Goal: Task Accomplishment & Management: Complete application form

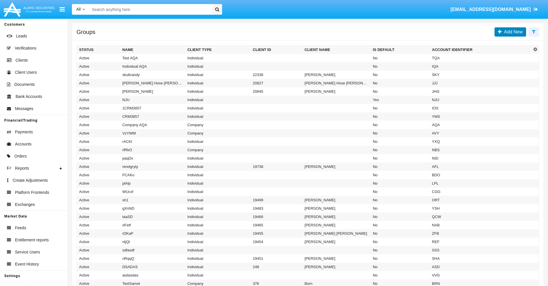
click at [512, 32] on span "Add New" at bounding box center [512, 31] width 21 height 5
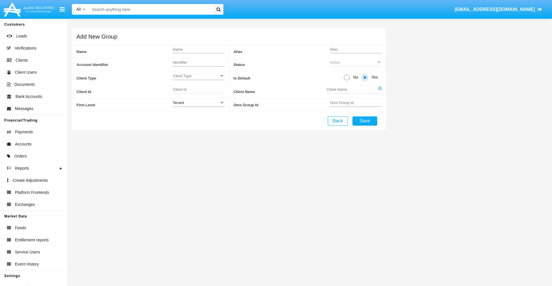
click at [355, 77] on span "No" at bounding box center [355, 77] width 10 height 6
click at [347, 80] on input "No" at bounding box center [347, 80] width 0 height 0
radio input "true"
click at [198, 76] on span "Client Type" at bounding box center [196, 75] width 47 height 5
click at [198, 90] on span "Company" at bounding box center [199, 90] width 52 height 11
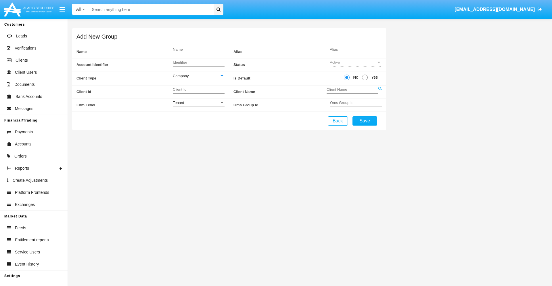
click at [380, 91] on link at bounding box center [379, 91] width 3 height 13
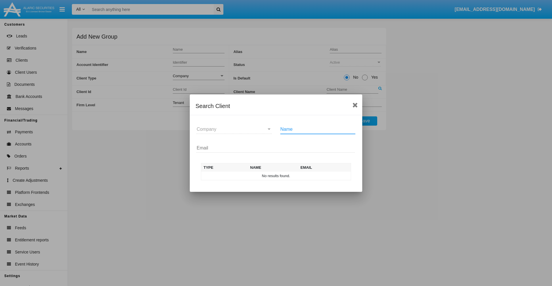
click at [318, 129] on input "Name" at bounding box center [317, 129] width 75 height 5
type input "FlashTurtles"
click at [281, 175] on td "FlashTurtles" at bounding box center [281, 175] width 60 height 9
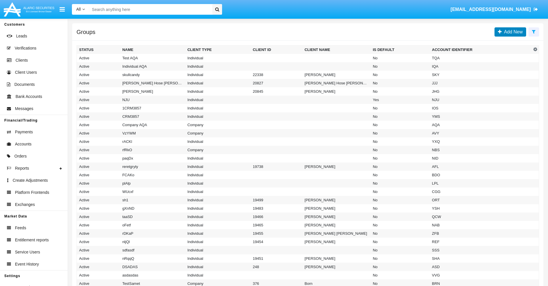
click at [512, 32] on span "Add New" at bounding box center [512, 31] width 21 height 5
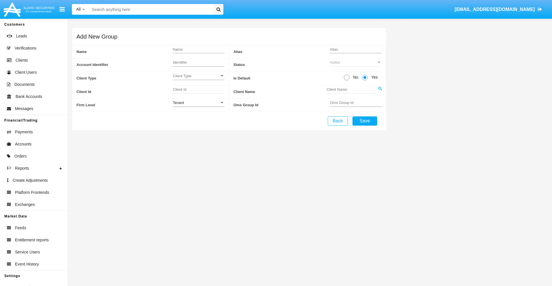
click at [355, 77] on span "No" at bounding box center [355, 77] width 10 height 6
click at [347, 80] on input "No" at bounding box center [347, 80] width 0 height 0
radio input "true"
click at [198, 76] on span "Client Type" at bounding box center [196, 75] width 47 height 5
click at [198, 79] on span "Individual" at bounding box center [199, 78] width 52 height 11
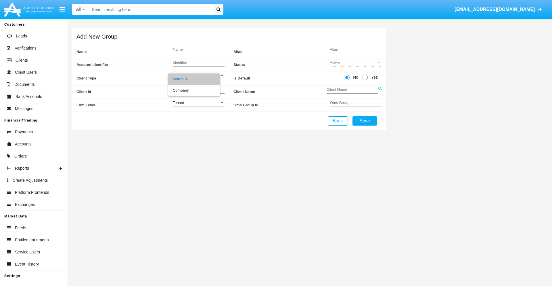
click at [380, 91] on link at bounding box center [379, 91] width 3 height 13
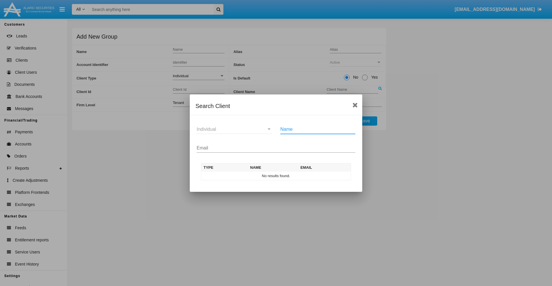
click at [276, 148] on input "Email" at bounding box center [276, 147] width 159 height 5
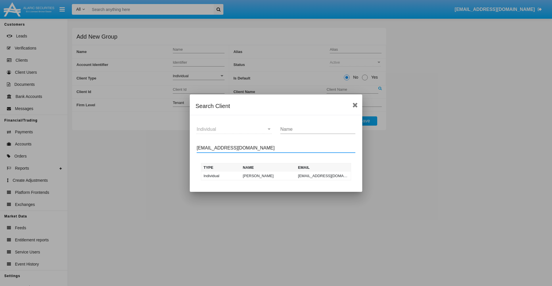
type input "[EMAIL_ADDRESS][DOMAIN_NAME]"
click at [323, 175] on td "[EMAIL_ADDRESS][DOMAIN_NAME]" at bounding box center [323, 175] width 55 height 9
